Goal: Entertainment & Leisure: Consume media (video, audio)

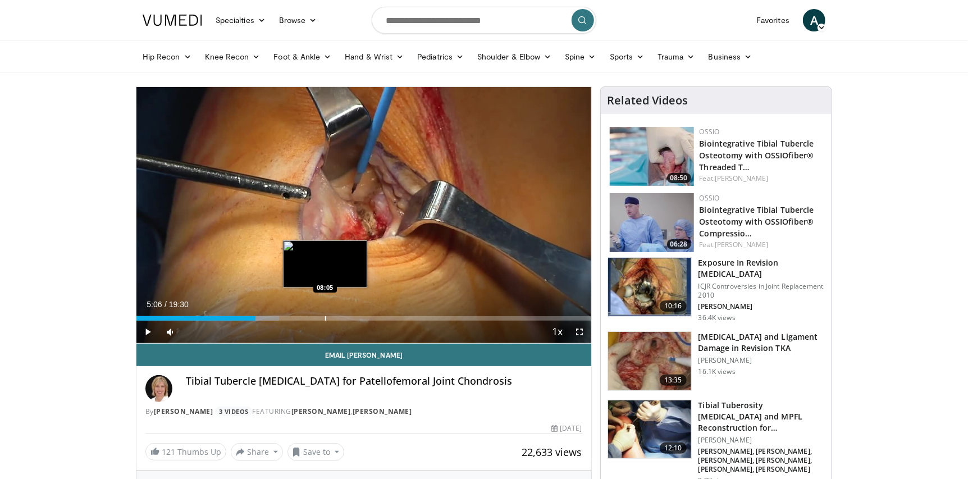
click at [315, 313] on div "Loaded : 31.35% 05:06 08:05" at bounding box center [363, 315] width 455 height 11
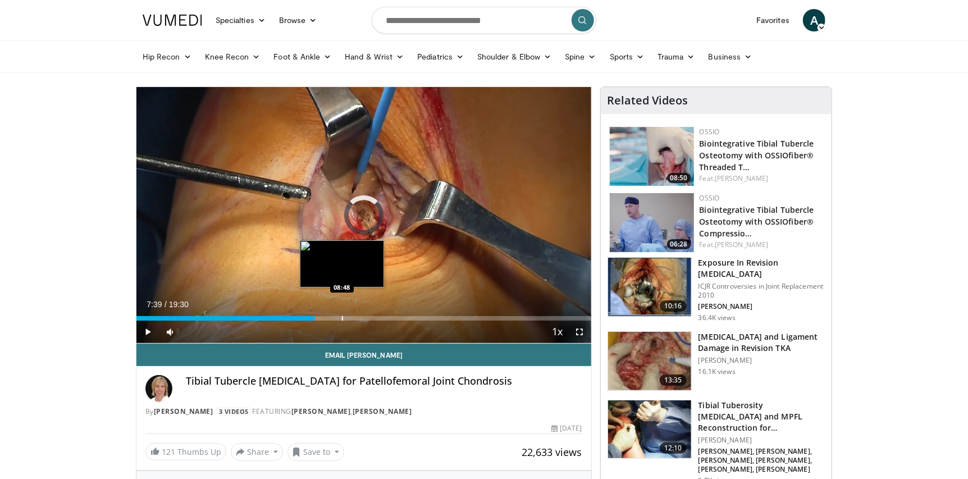
click at [343, 313] on div "Loaded : 0.00% 07:39 08:48" at bounding box center [363, 315] width 455 height 11
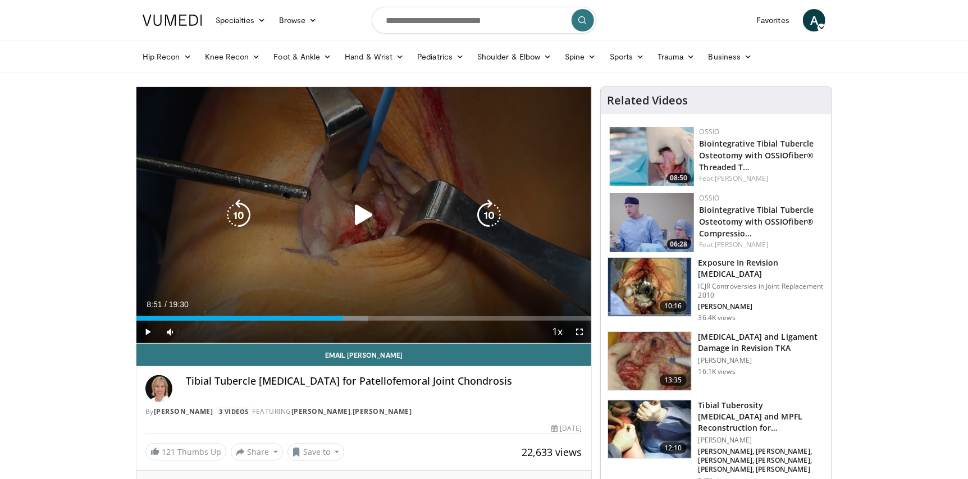
click at [370, 215] on icon "Video Player" at bounding box center [363, 214] width 31 height 31
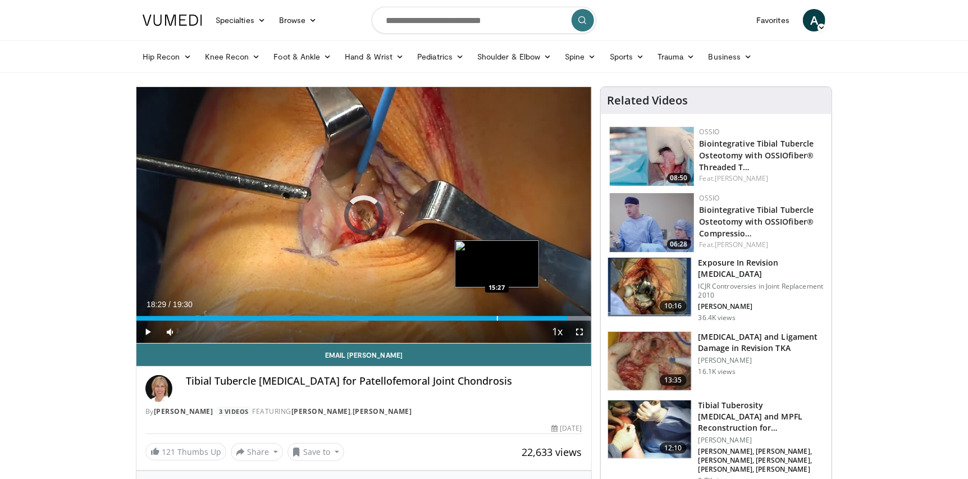
click at [495, 314] on div "Loaded : 99.95% 18:29 15:27" at bounding box center [363, 315] width 455 height 11
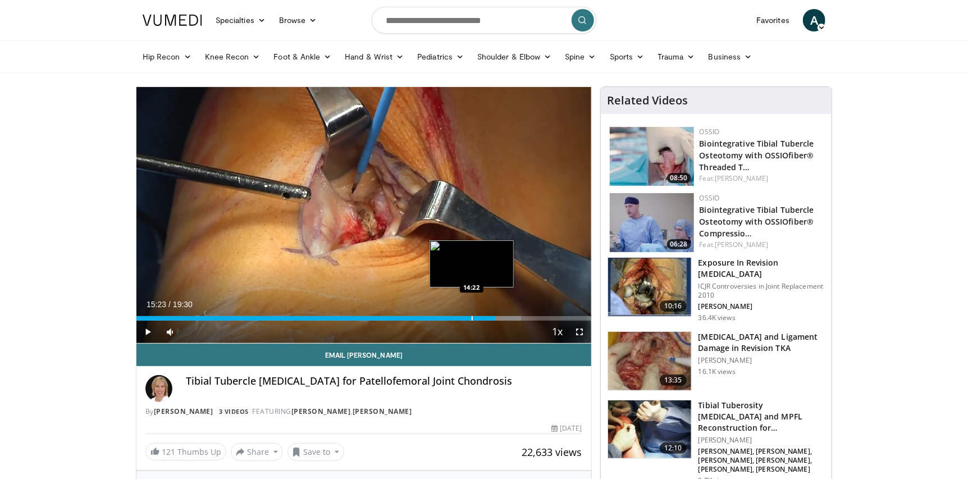
click at [472, 316] on div "Progress Bar" at bounding box center [472, 318] width 1 height 4
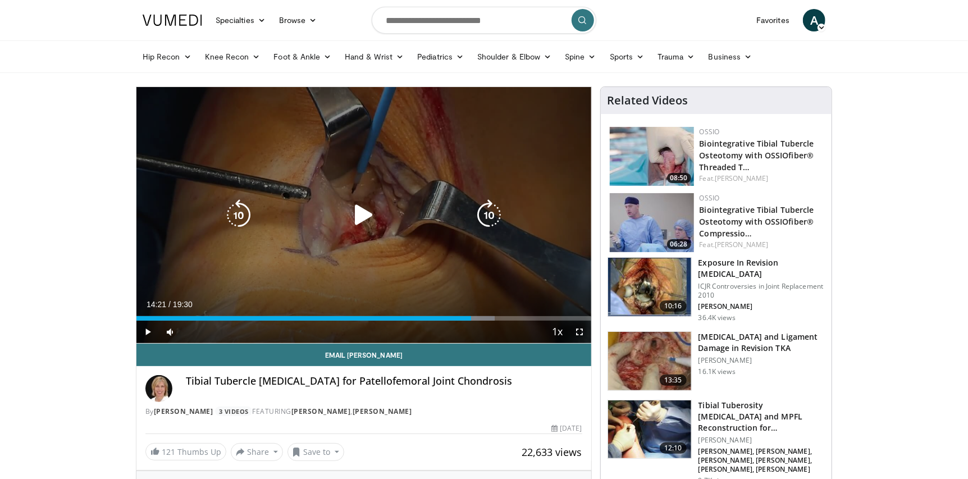
click at [349, 261] on div "10 seconds Tap to unmute" at bounding box center [363, 215] width 455 height 256
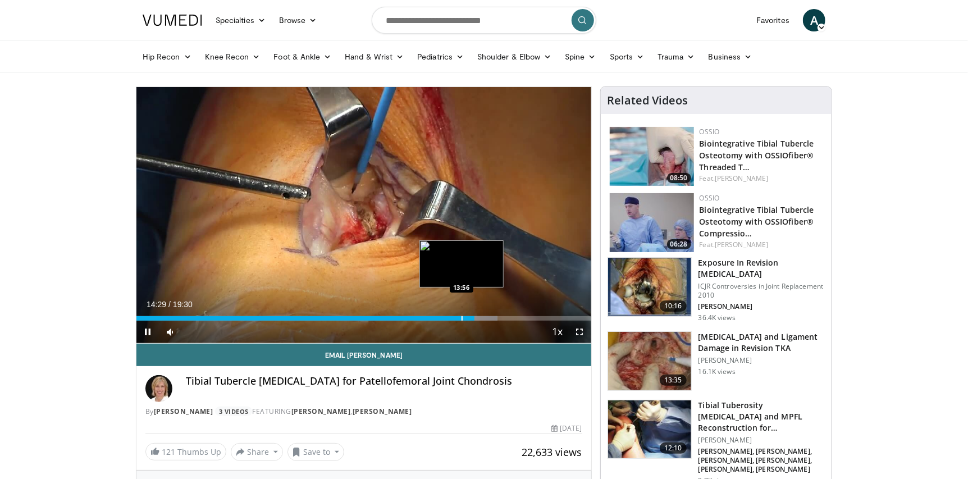
click at [462, 317] on div "Progress Bar" at bounding box center [462, 318] width 1 height 4
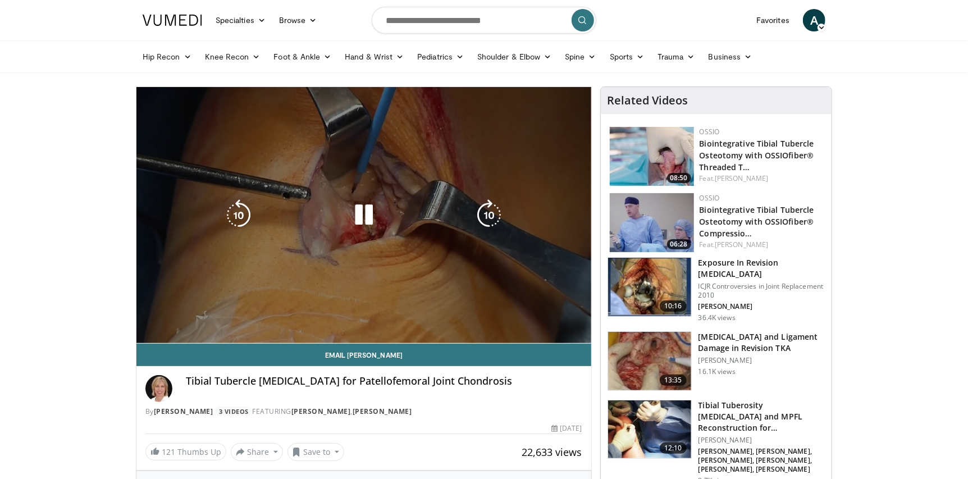
click at [0, 0] on div "Progress Bar" at bounding box center [0, 0] width 0 height 0
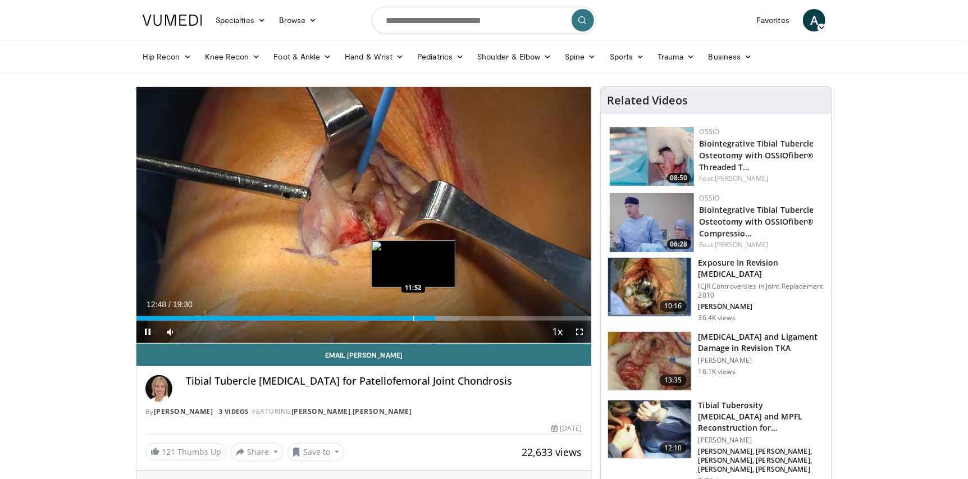
click at [413, 316] on div "Progress Bar" at bounding box center [413, 318] width 1 height 4
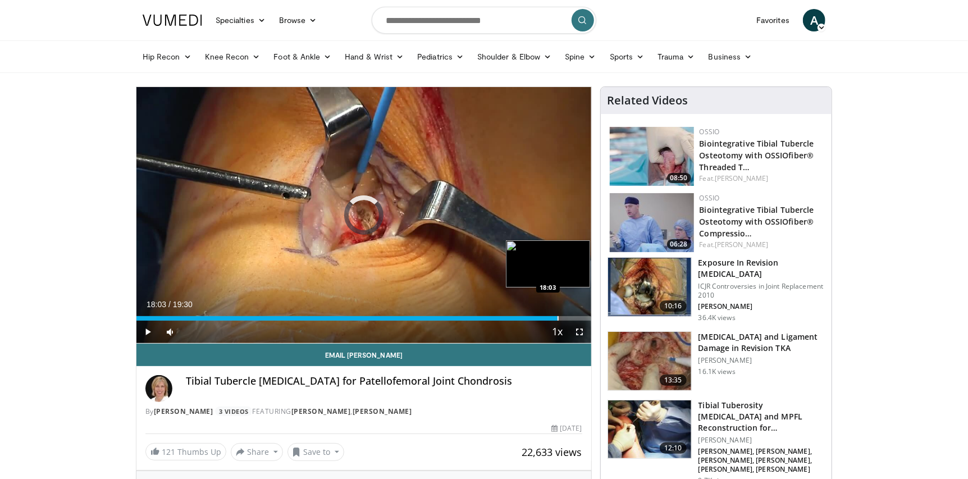
click at [558, 318] on div "Progress Bar" at bounding box center [558, 318] width 1 height 4
click at [528, 318] on div "Progress Bar" at bounding box center [528, 318] width 1 height 4
click at [505, 316] on div "Progress Bar" at bounding box center [505, 318] width 1 height 4
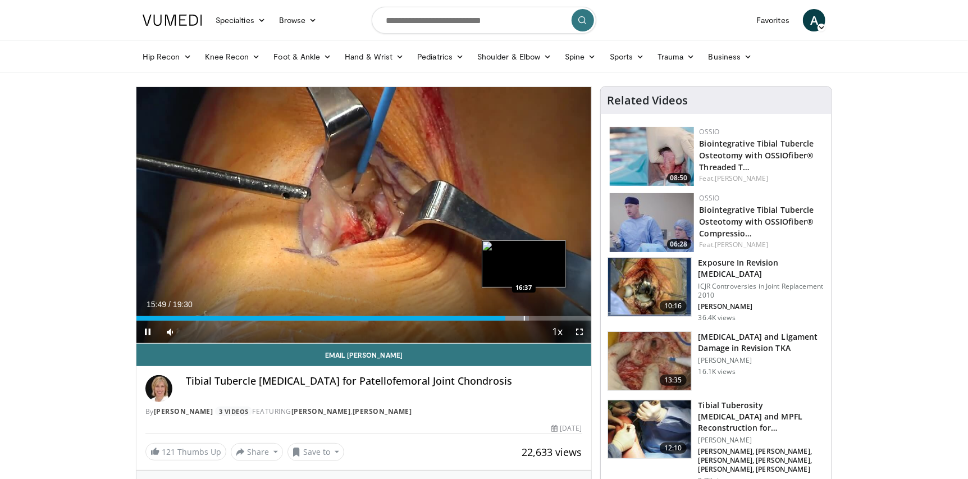
click at [524, 316] on div "Progress Bar" at bounding box center [524, 318] width 1 height 4
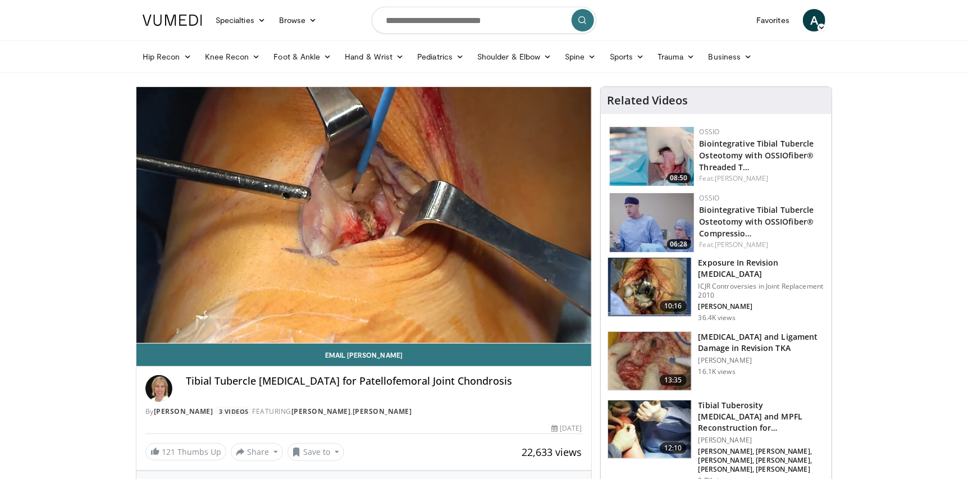
click at [538, 317] on div "10 seconds Tap to unmute" at bounding box center [363, 215] width 455 height 256
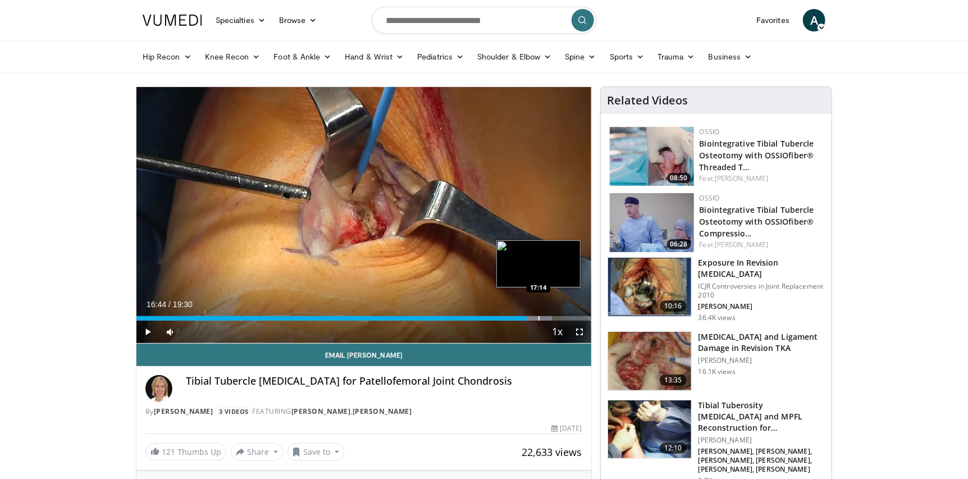
click at [538, 317] on div "Progress Bar" at bounding box center [538, 318] width 1 height 4
click at [545, 317] on div "Progress Bar" at bounding box center [545, 318] width 1 height 4
click at [581, 333] on span "Video Player" at bounding box center [580, 332] width 22 height 22
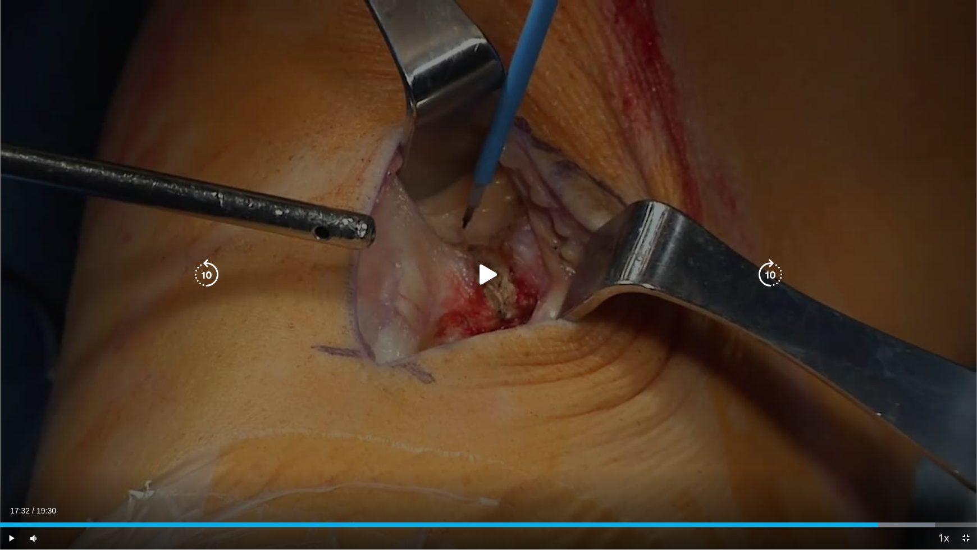
click at [491, 270] on icon "Video Player" at bounding box center [488, 274] width 31 height 31
drag, startPoint x: 490, startPoint y: 385, endPoint x: 484, endPoint y: 385, distance: 5.6
click at [488, 385] on div "10 seconds Tap to unmute" at bounding box center [488, 274] width 977 height 549
